Goal: Task Accomplishment & Management: Use online tool/utility

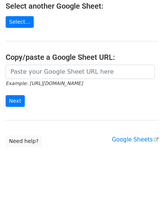
scroll to position [98, 0]
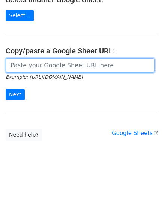
click at [38, 61] on input "url" at bounding box center [80, 65] width 149 height 14
paste input "[URL][DOMAIN_NAME]"
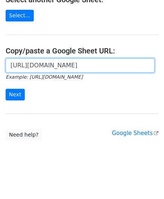
scroll to position [0, 169]
type input "[URL][DOMAIN_NAME]"
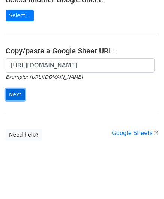
scroll to position [0, 0]
click at [17, 91] on input "Next" at bounding box center [15, 95] width 19 height 12
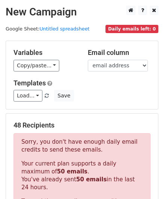
scroll to position [254, 0]
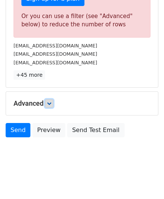
click at [50, 99] on link at bounding box center [49, 103] width 8 height 8
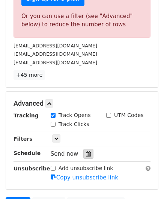
click at [86, 151] on icon at bounding box center [88, 153] width 5 height 5
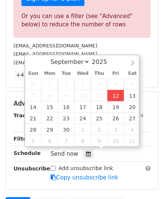
type input "2025-09-12 12:00"
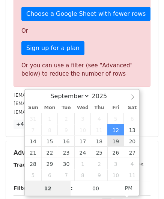
paste input "0"
type input "10"
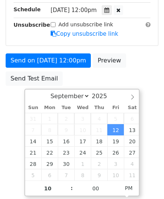
type input "2025-09-12 22:00"
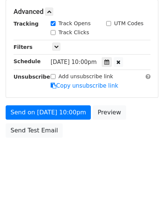
scroll to position [264, 0]
